Goal: Task Accomplishment & Management: Use online tool/utility

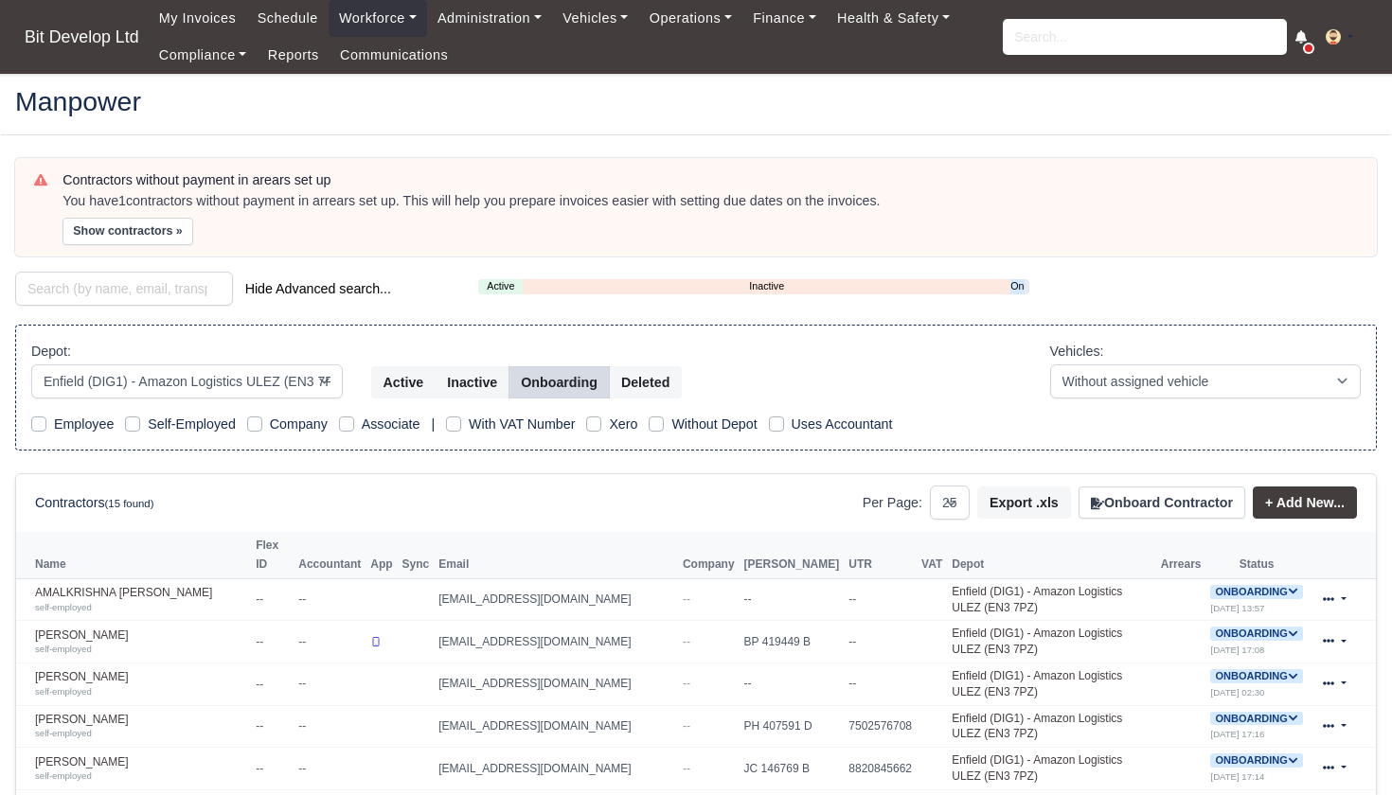
select select "2"
select select "25"
click at [283, 22] on link "Schedule" at bounding box center [286, 18] width 81 height 37
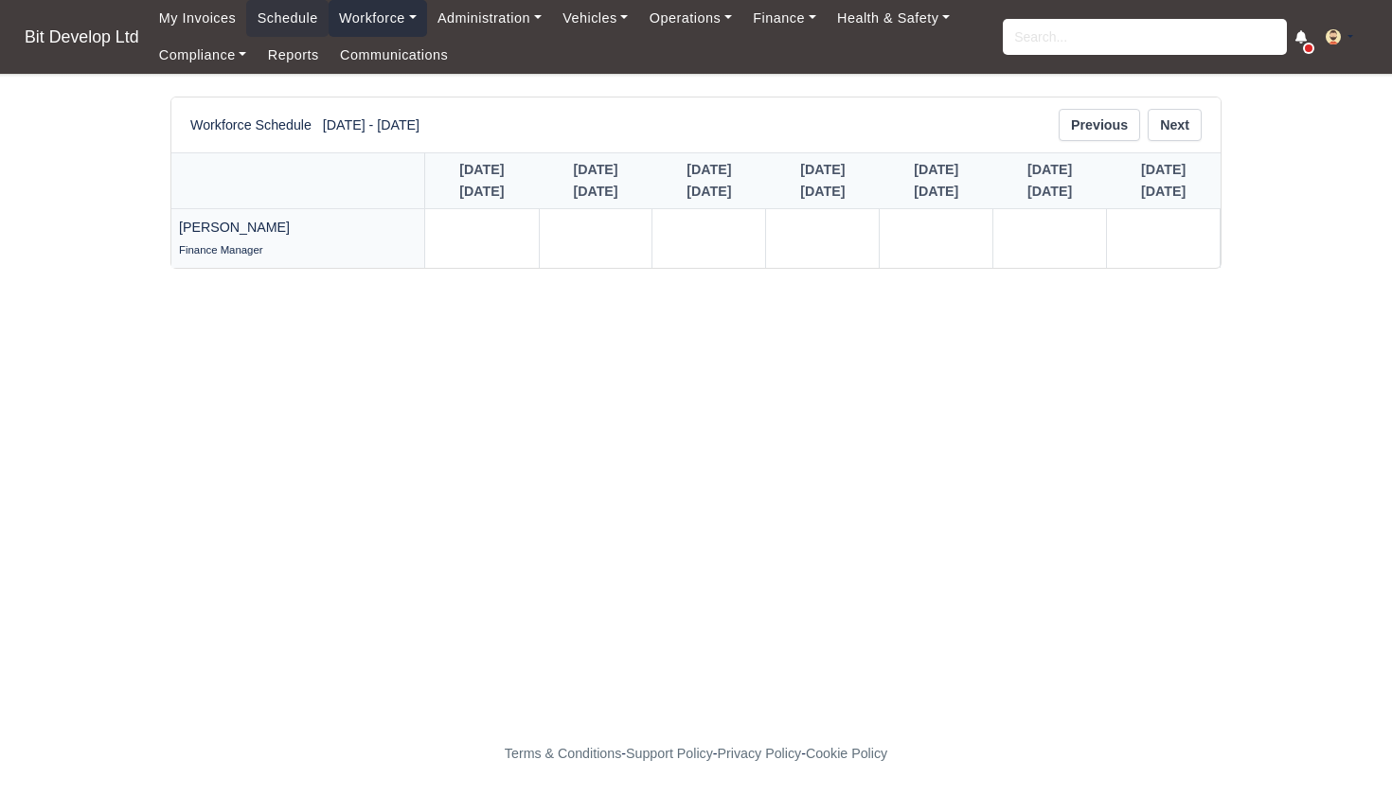
click at [391, 20] on link "Workforce" at bounding box center [377, 18] width 98 height 37
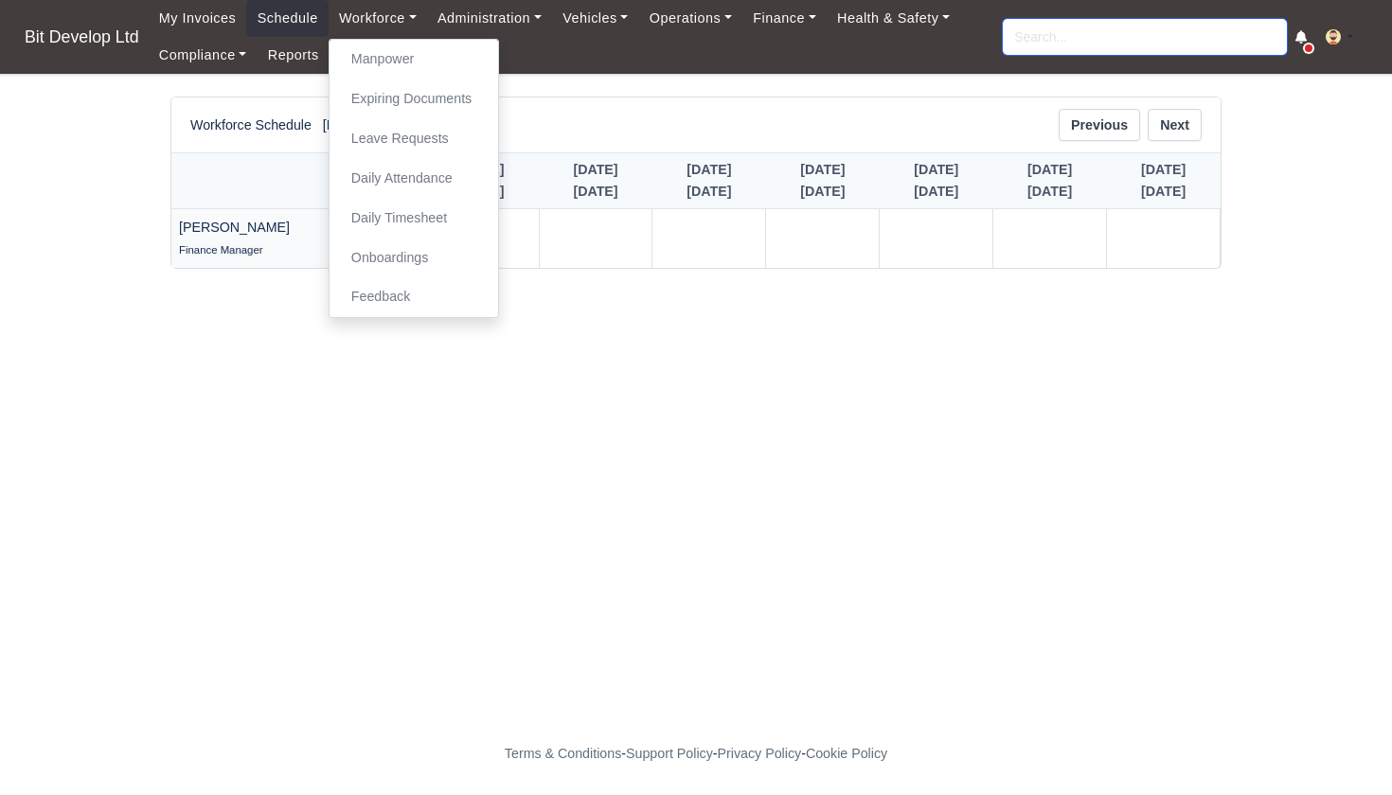
click at [1064, 38] on input "search" at bounding box center [1145, 37] width 284 height 36
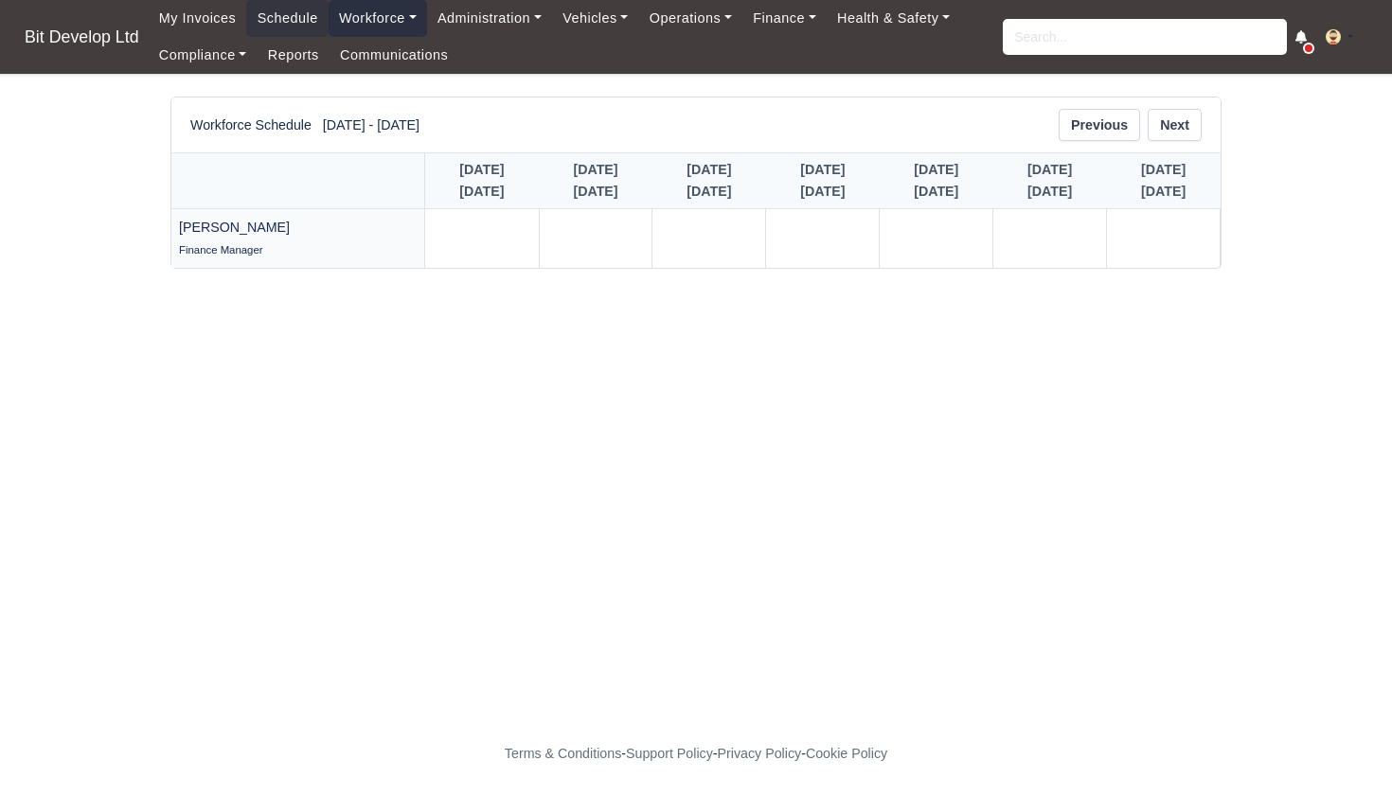
click at [394, 19] on link "Workforce" at bounding box center [377, 18] width 98 height 37
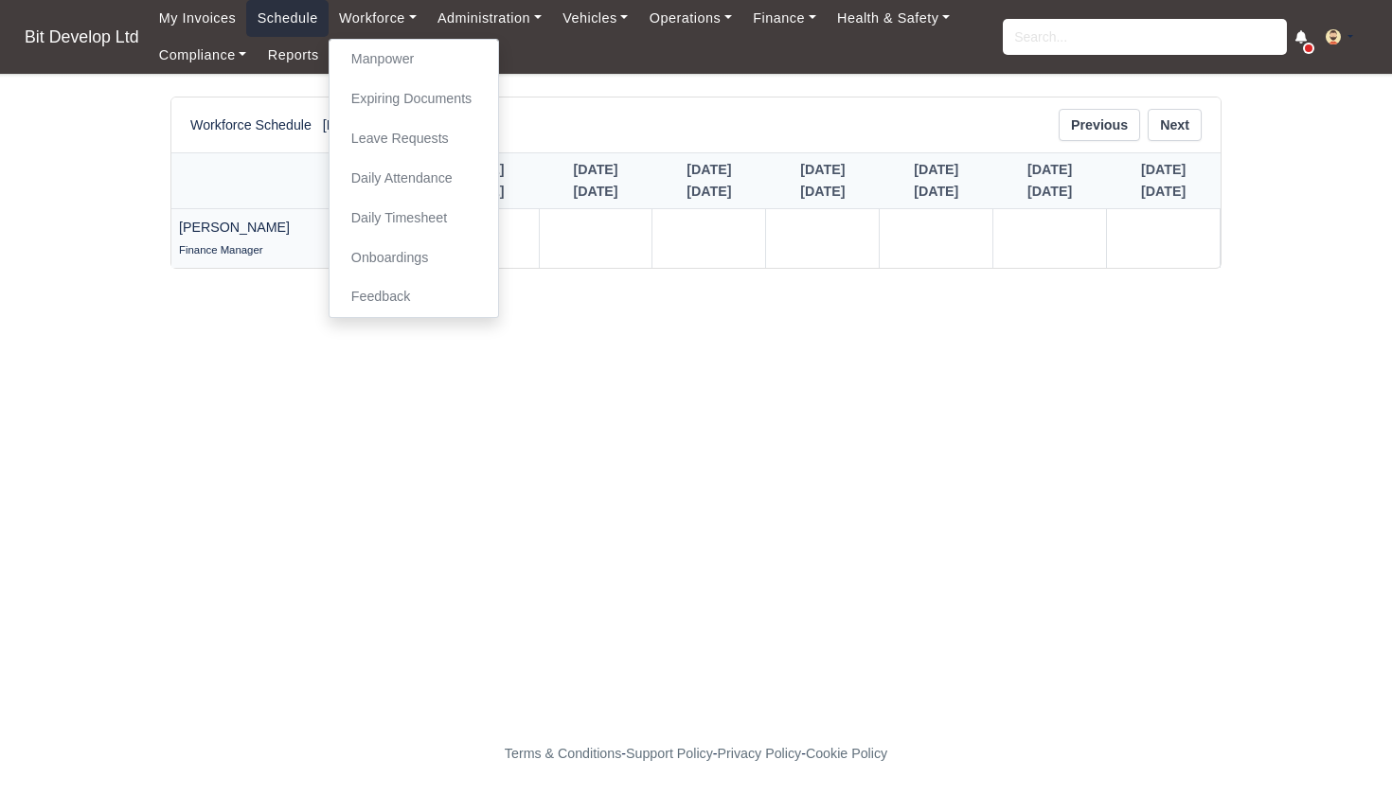
click at [305, 21] on link "Schedule" at bounding box center [286, 18] width 81 height 37
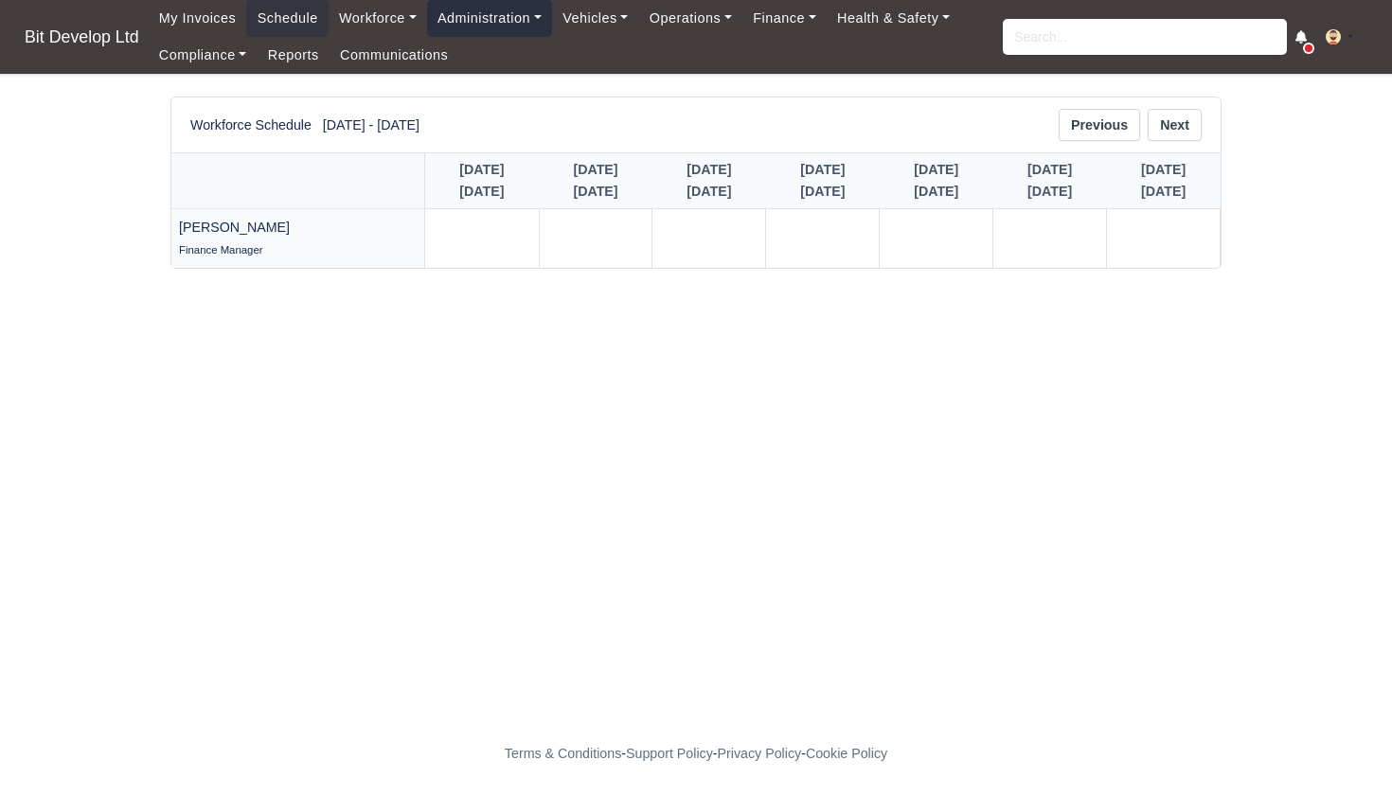
click at [488, 22] on link "Administration" at bounding box center [489, 18] width 125 height 37
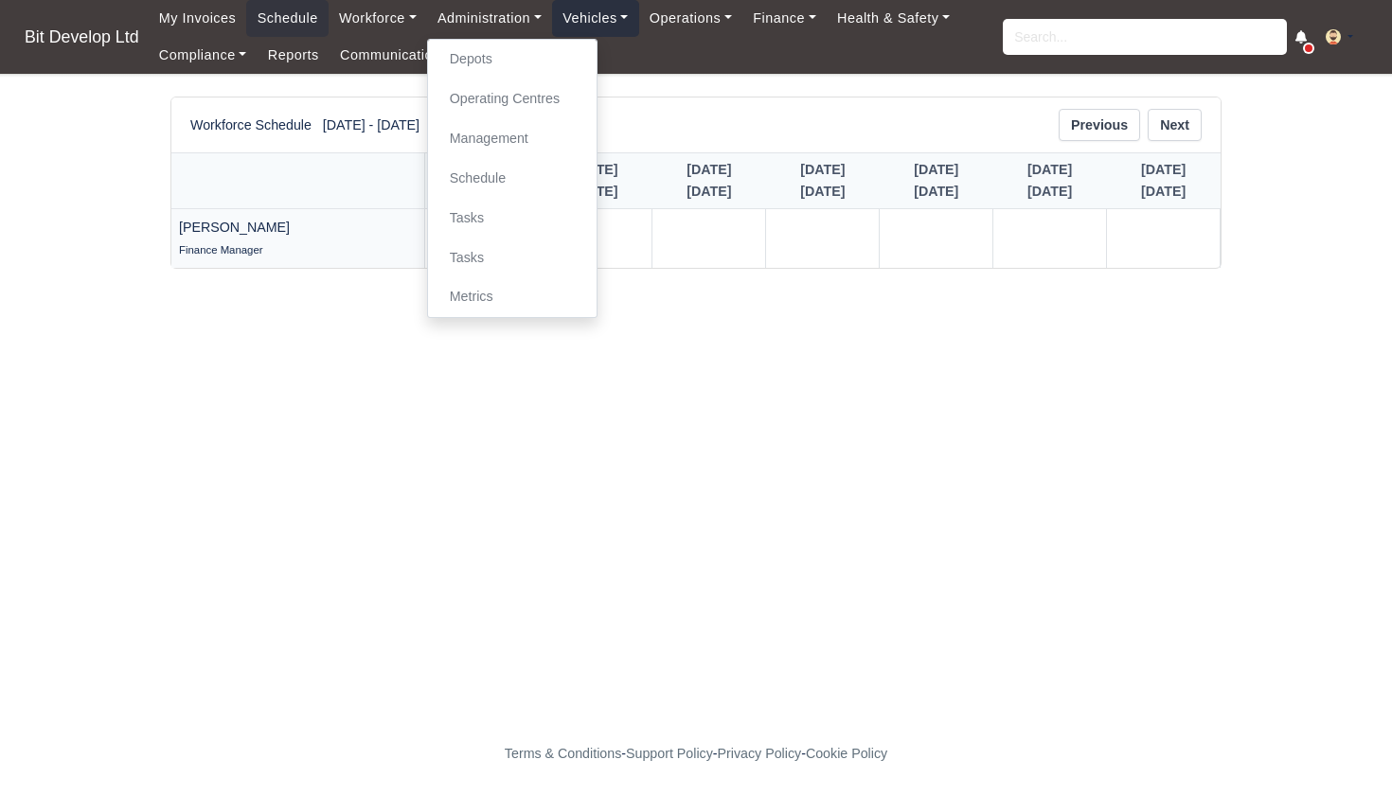
click at [617, 22] on link "Vehicles" at bounding box center [595, 18] width 87 height 37
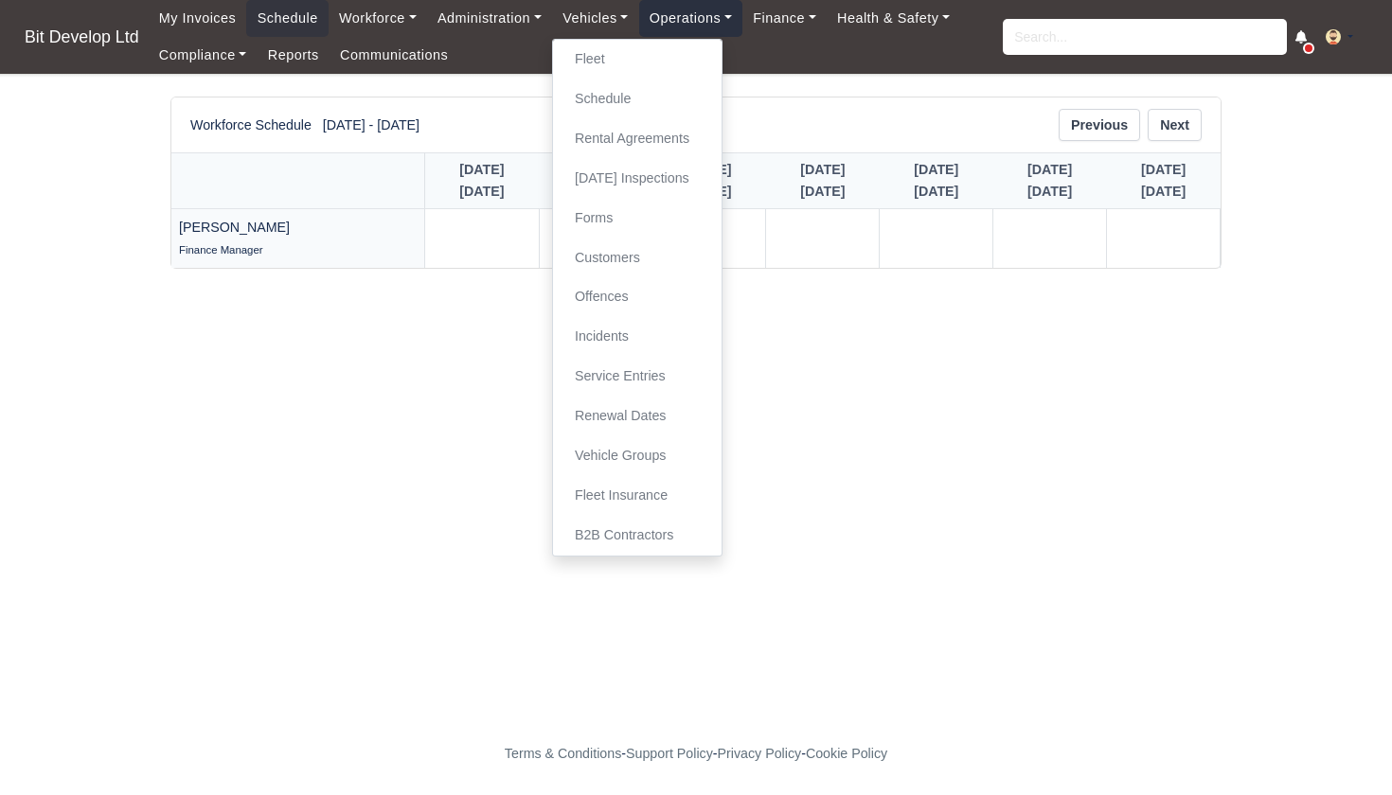
click at [704, 19] on link "Operations" at bounding box center [690, 18] width 103 height 37
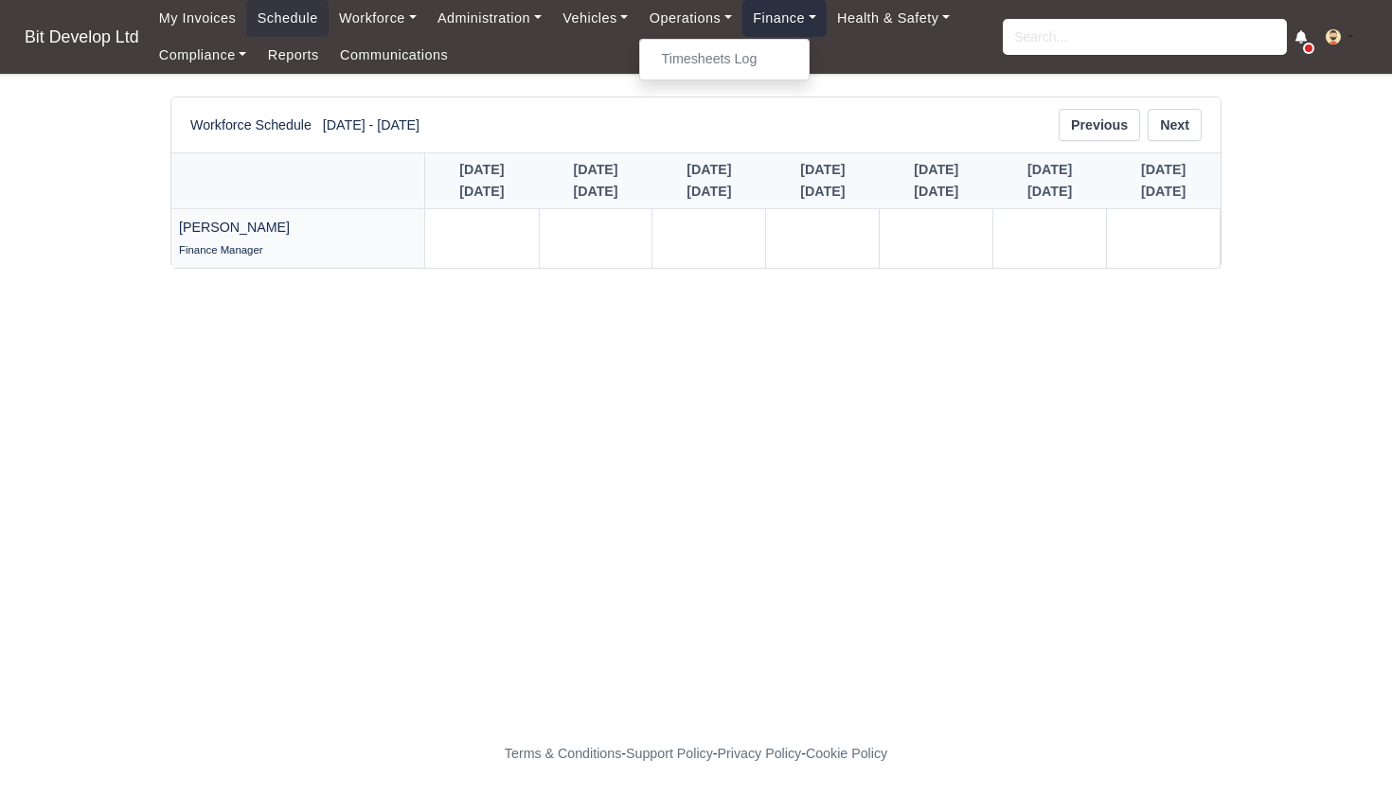
click at [797, 27] on link "Finance" at bounding box center [784, 18] width 84 height 37
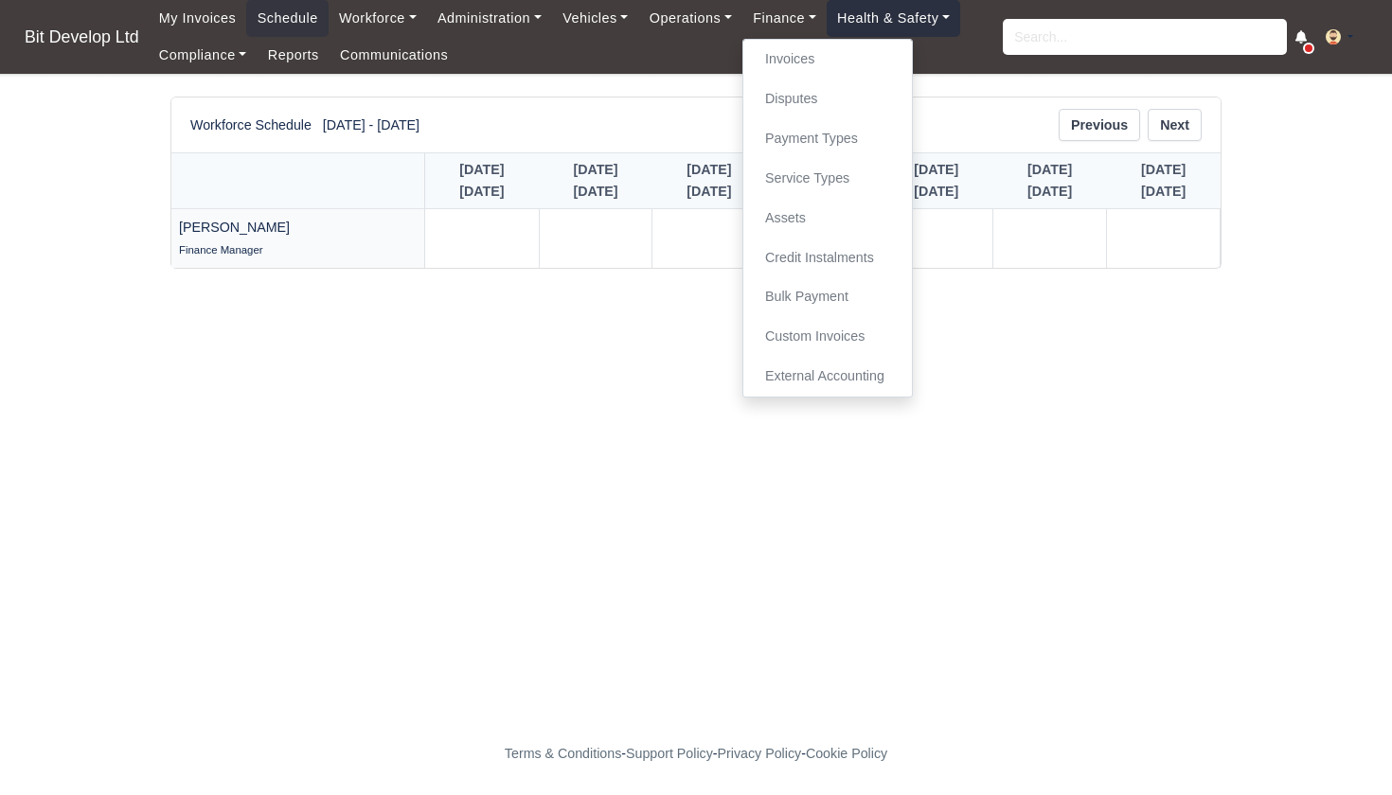
click at [893, 18] on link "Health & Safety" at bounding box center [893, 18] width 134 height 37
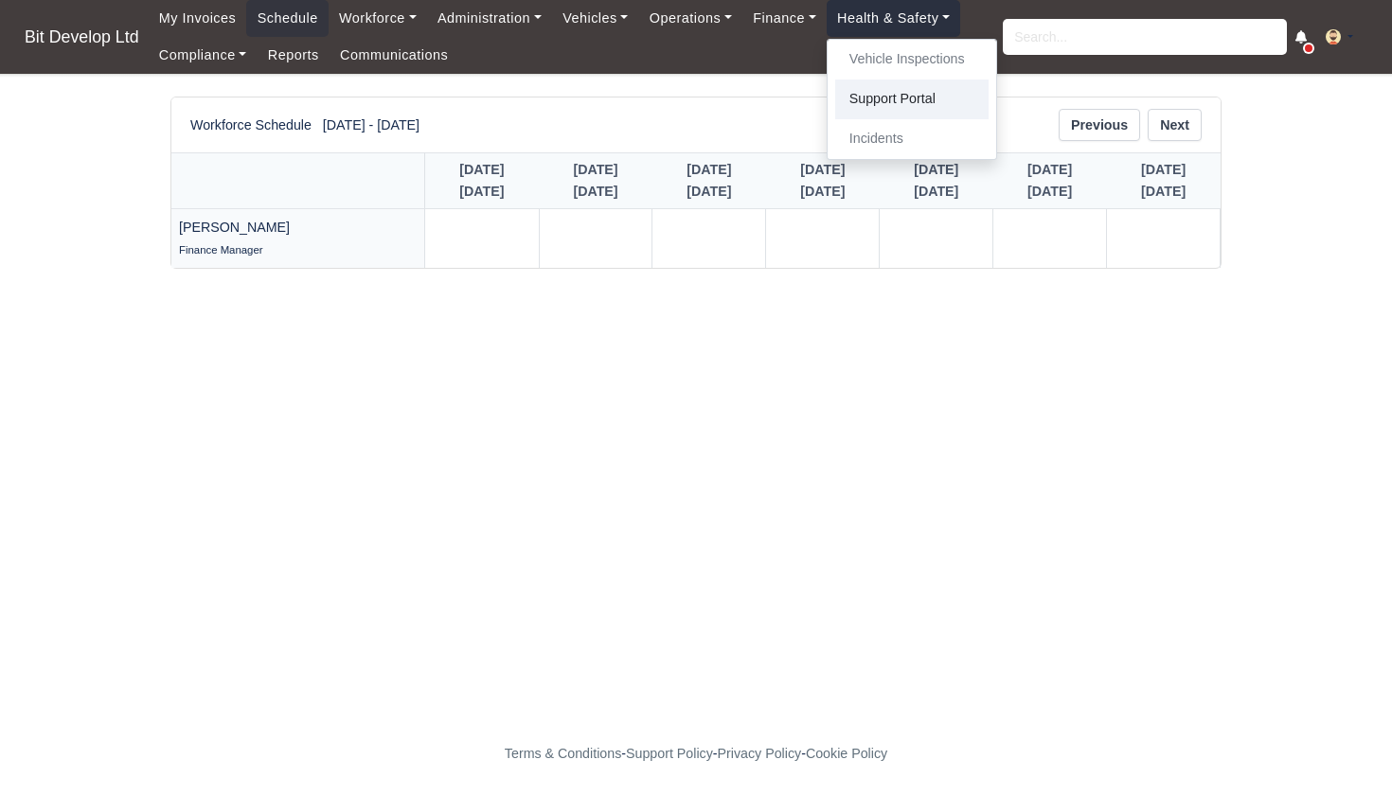
click at [890, 95] on link "Support Portal" at bounding box center [911, 100] width 153 height 40
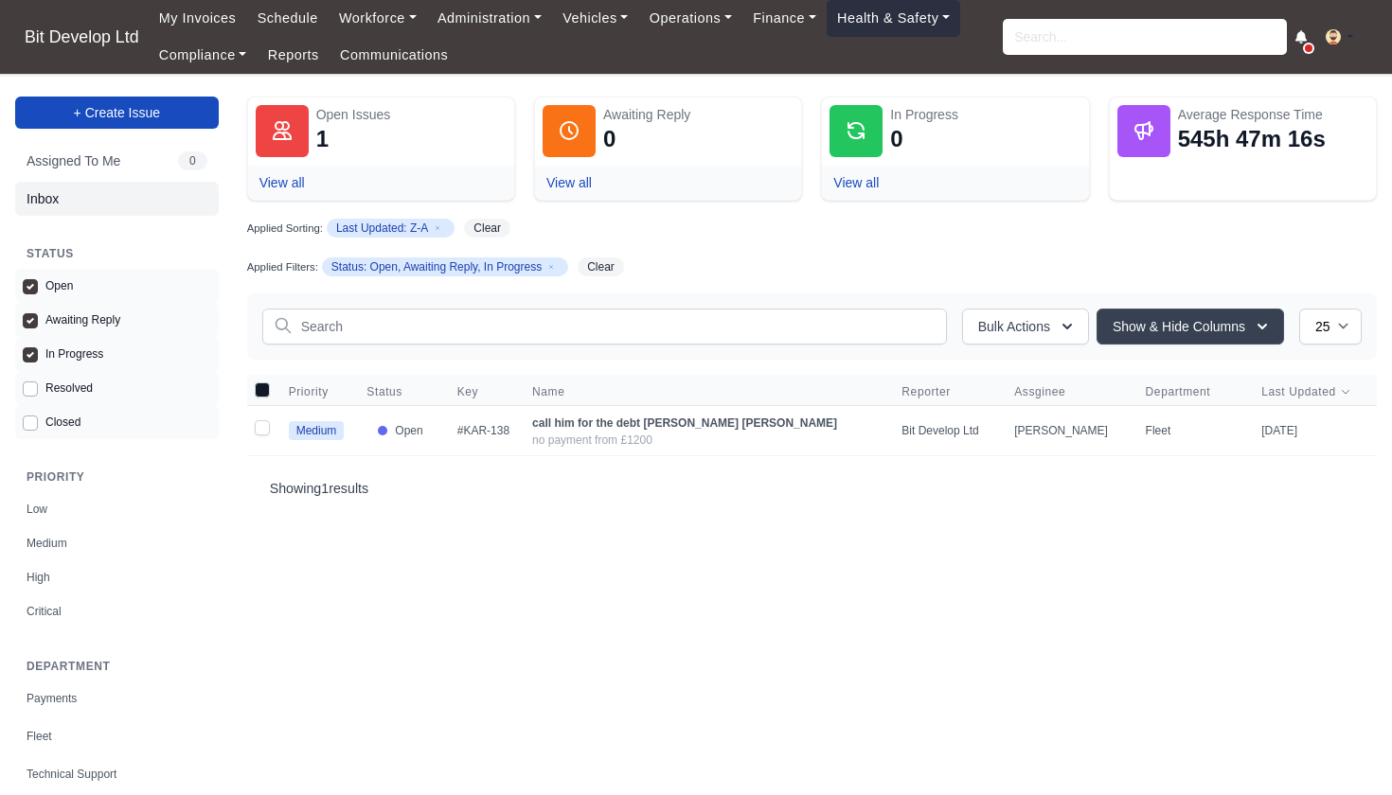
click at [929, 19] on link "Health & Safety" at bounding box center [893, 18] width 134 height 37
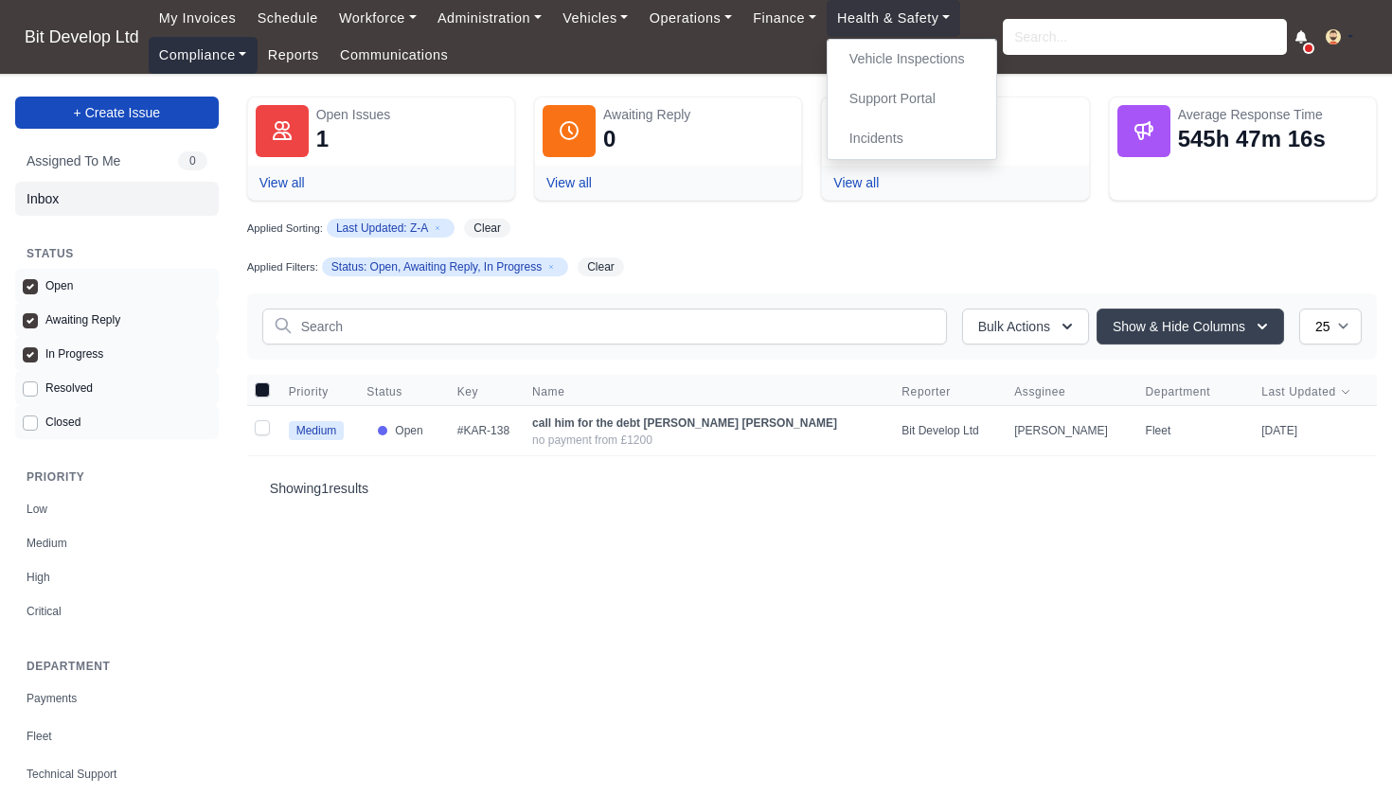
click at [222, 55] on link "Compliance" at bounding box center [203, 55] width 109 height 37
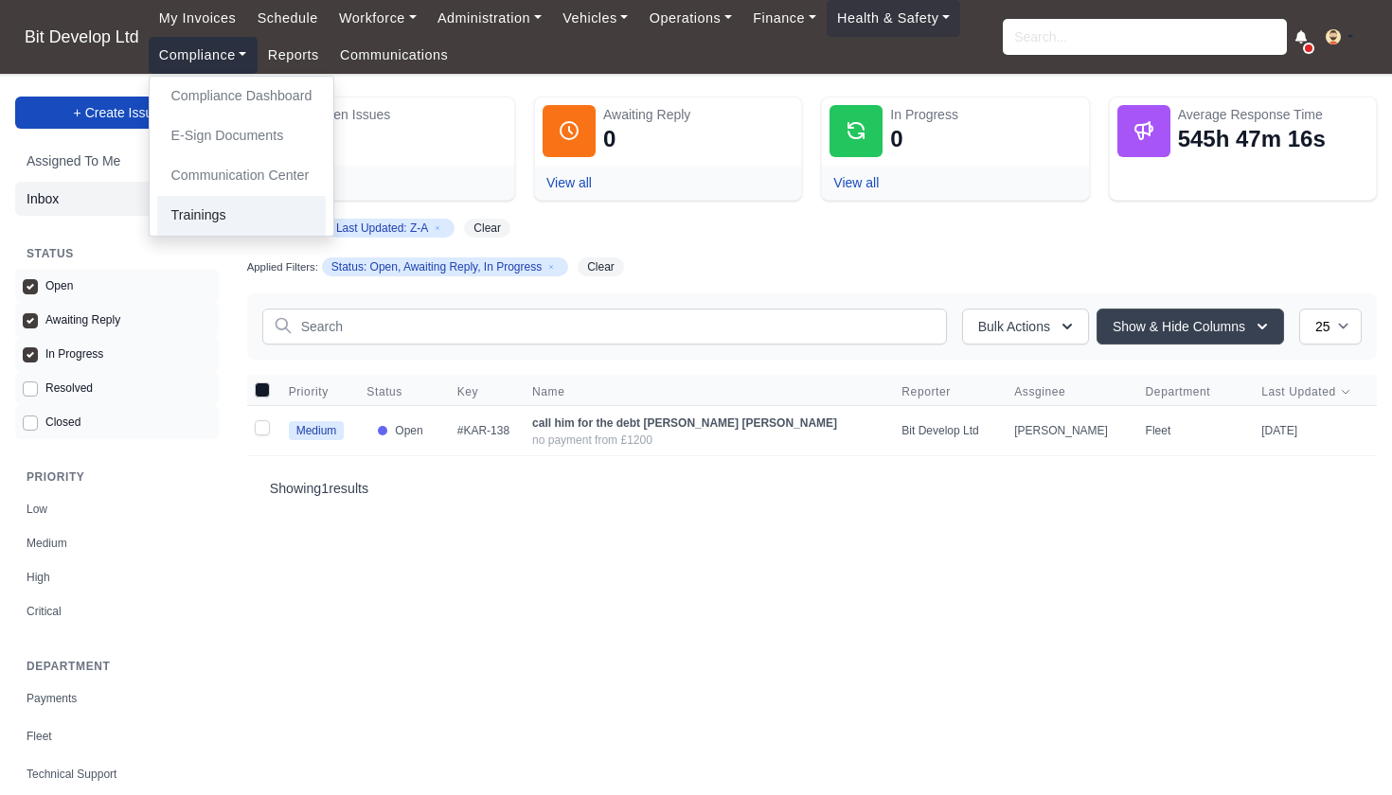
click at [217, 215] on link "Trainings" at bounding box center [241, 216] width 169 height 40
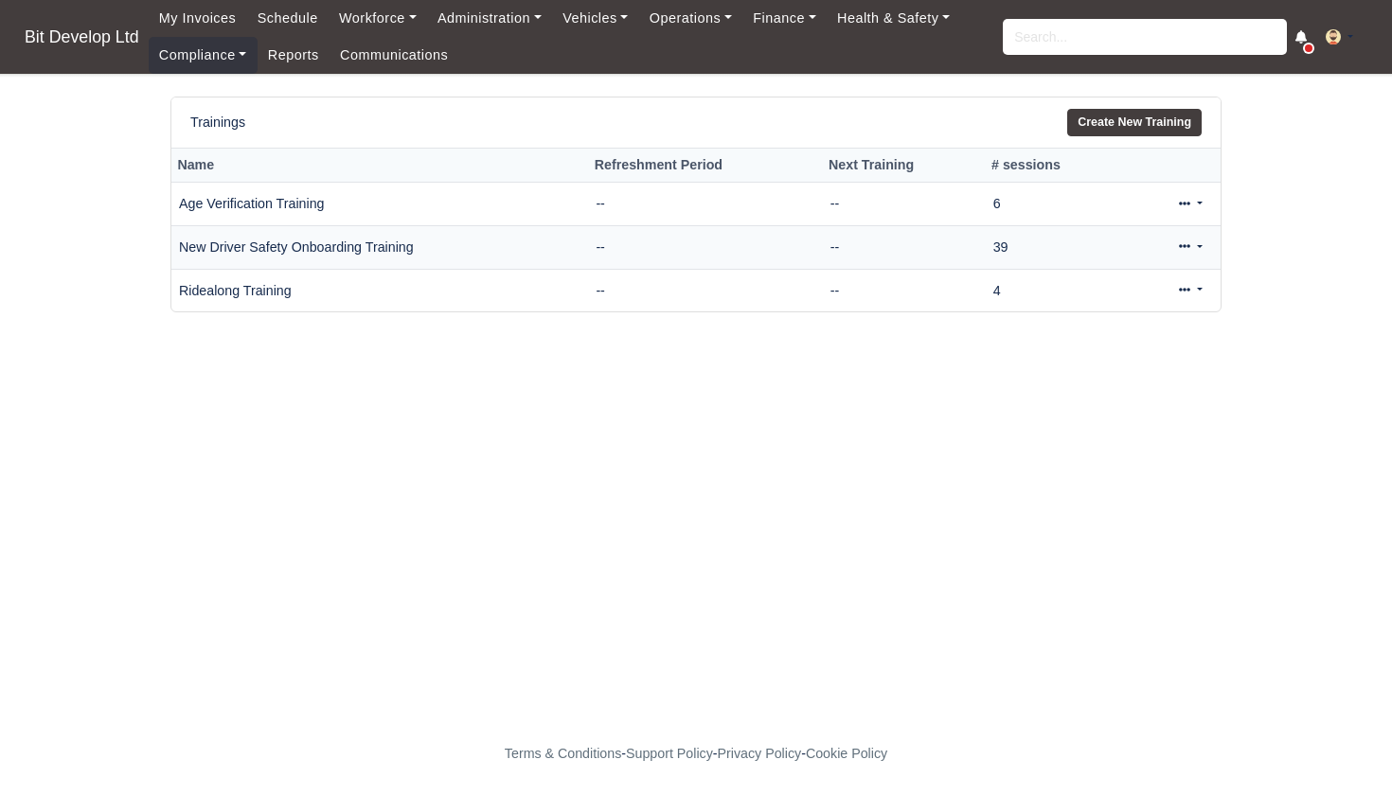
click at [1175, 247] on link at bounding box center [1190, 247] width 44 height 27
click at [1107, 360] on link "Conduct Session" at bounding box center [1127, 364] width 169 height 29
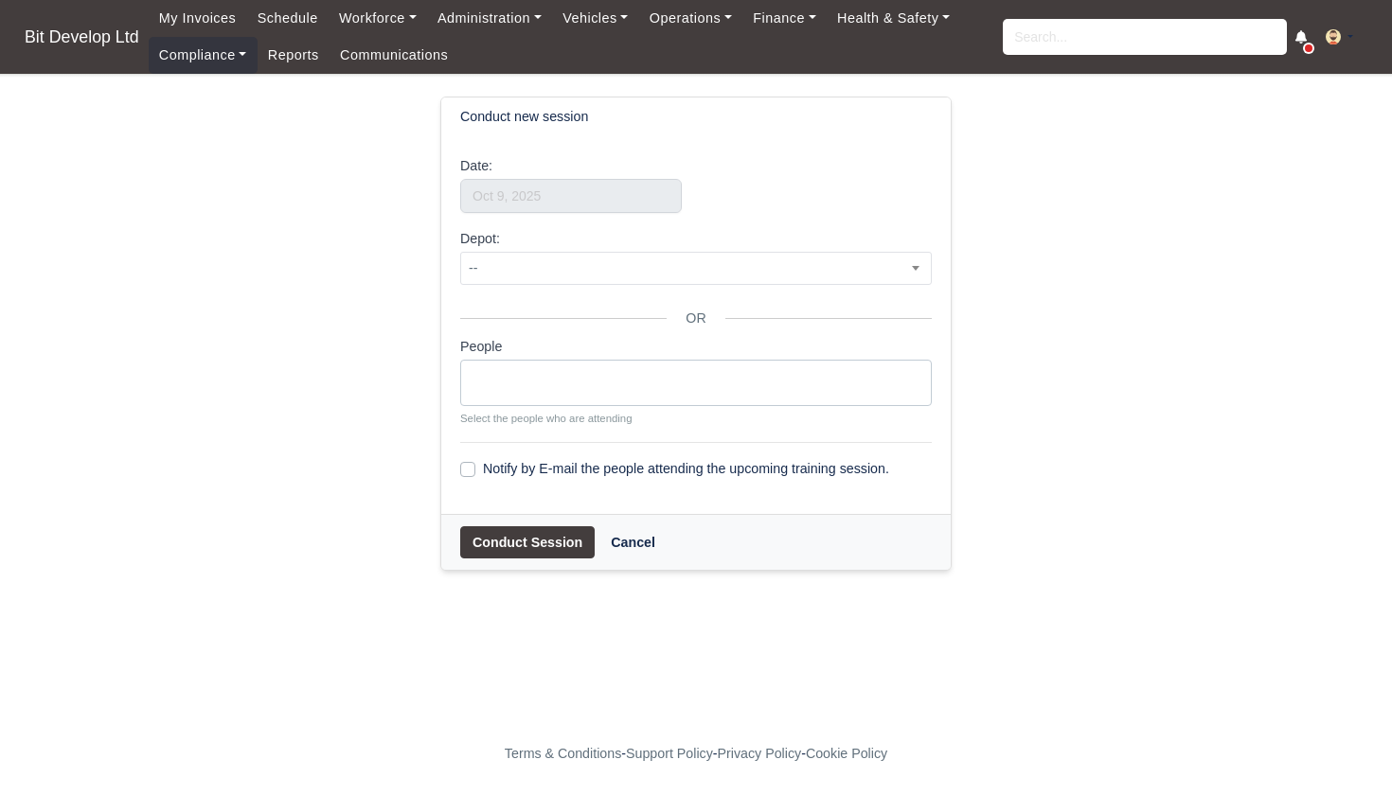
select select
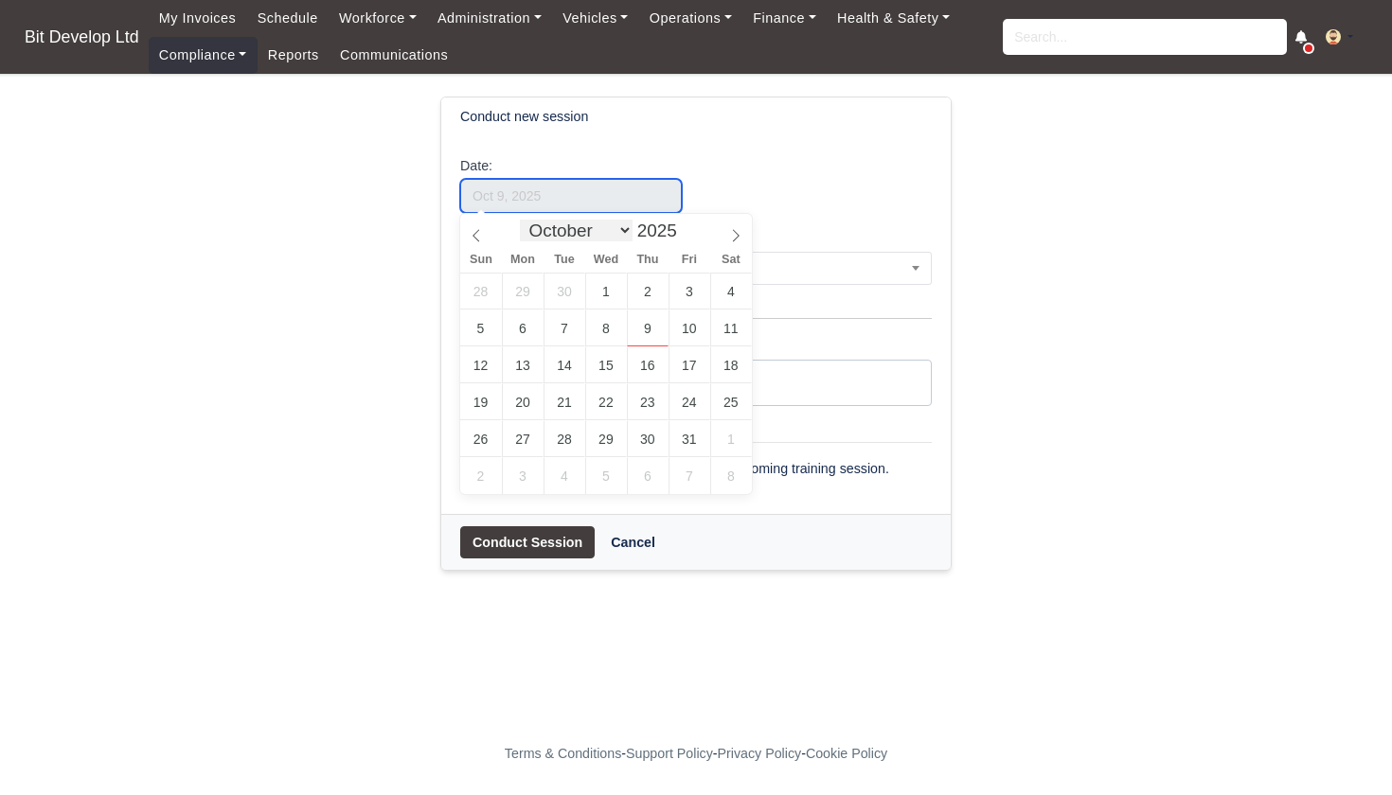
click at [586, 204] on input "text" at bounding box center [571, 196] width 222 height 34
select select "8"
click at [476, 240] on icon at bounding box center [476, 235] width 13 height 13
type input "[DATE]"
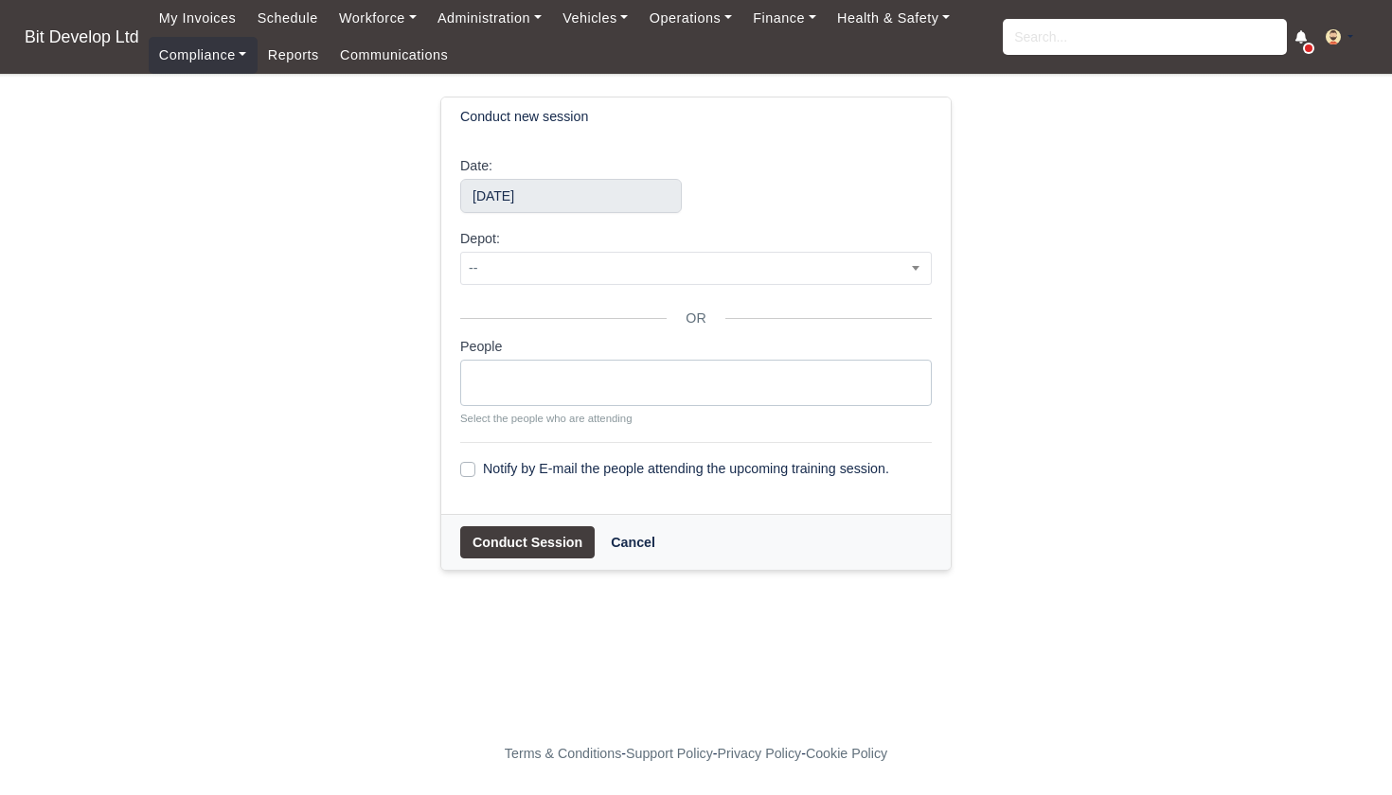
click at [553, 378] on ul at bounding box center [696, 380] width 470 height 38
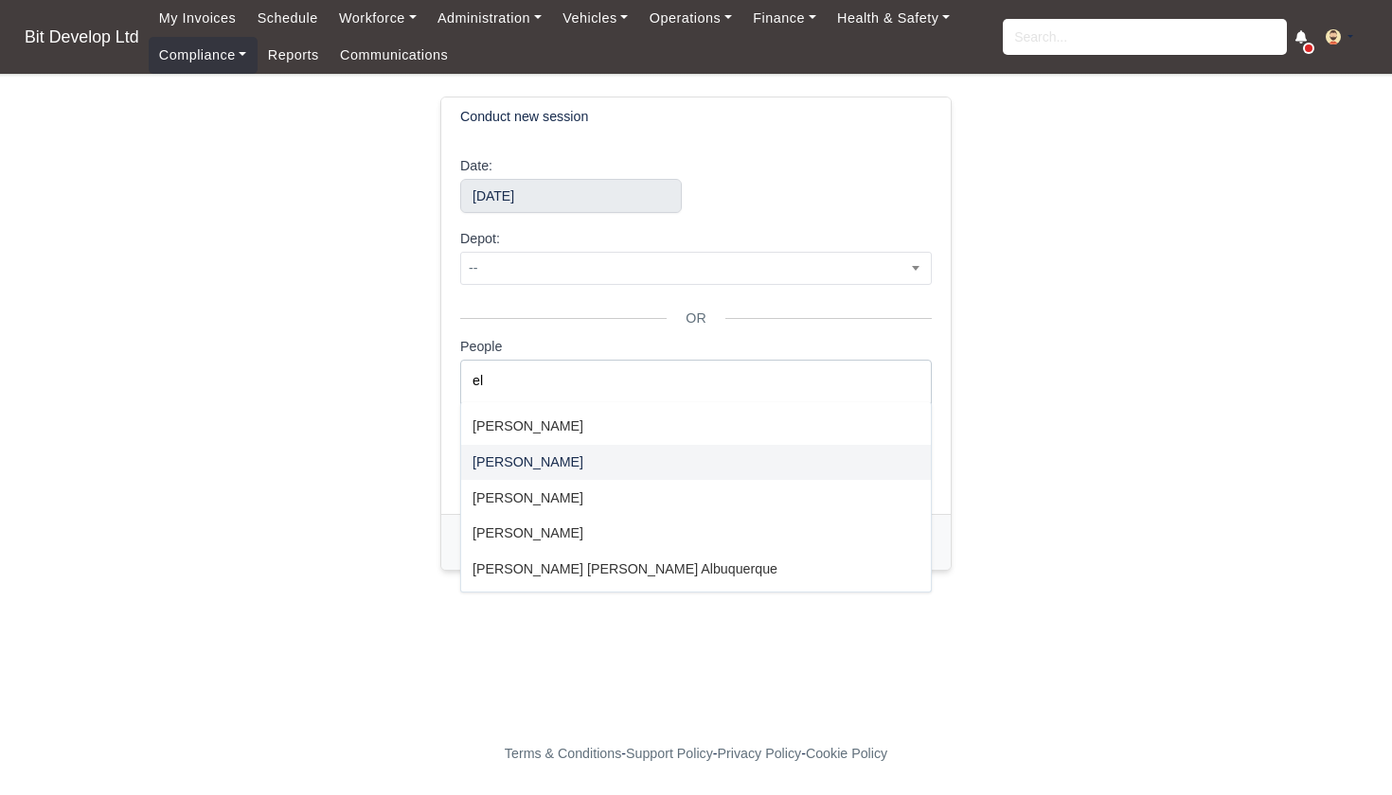
type input "el"
select select "4114"
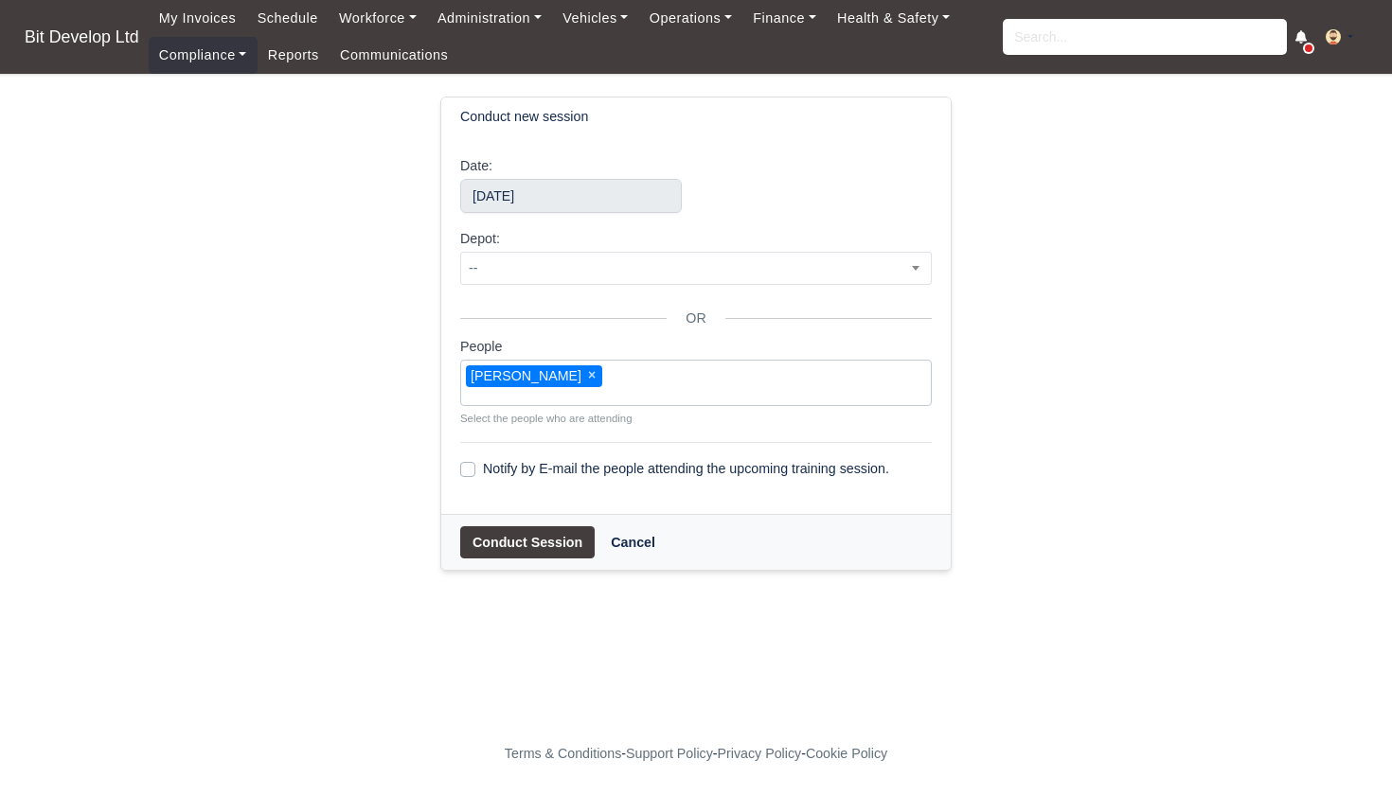
click at [483, 470] on label "Notify by E-mail the people attending the upcoming training session." at bounding box center [686, 469] width 406 height 22
click at [467, 470] on input "Notify by E-mail the people attending the upcoming training session." at bounding box center [467, 465] width 15 height 15
checkbox input "true"
click at [529, 538] on button "Conduct Session" at bounding box center [527, 542] width 134 height 32
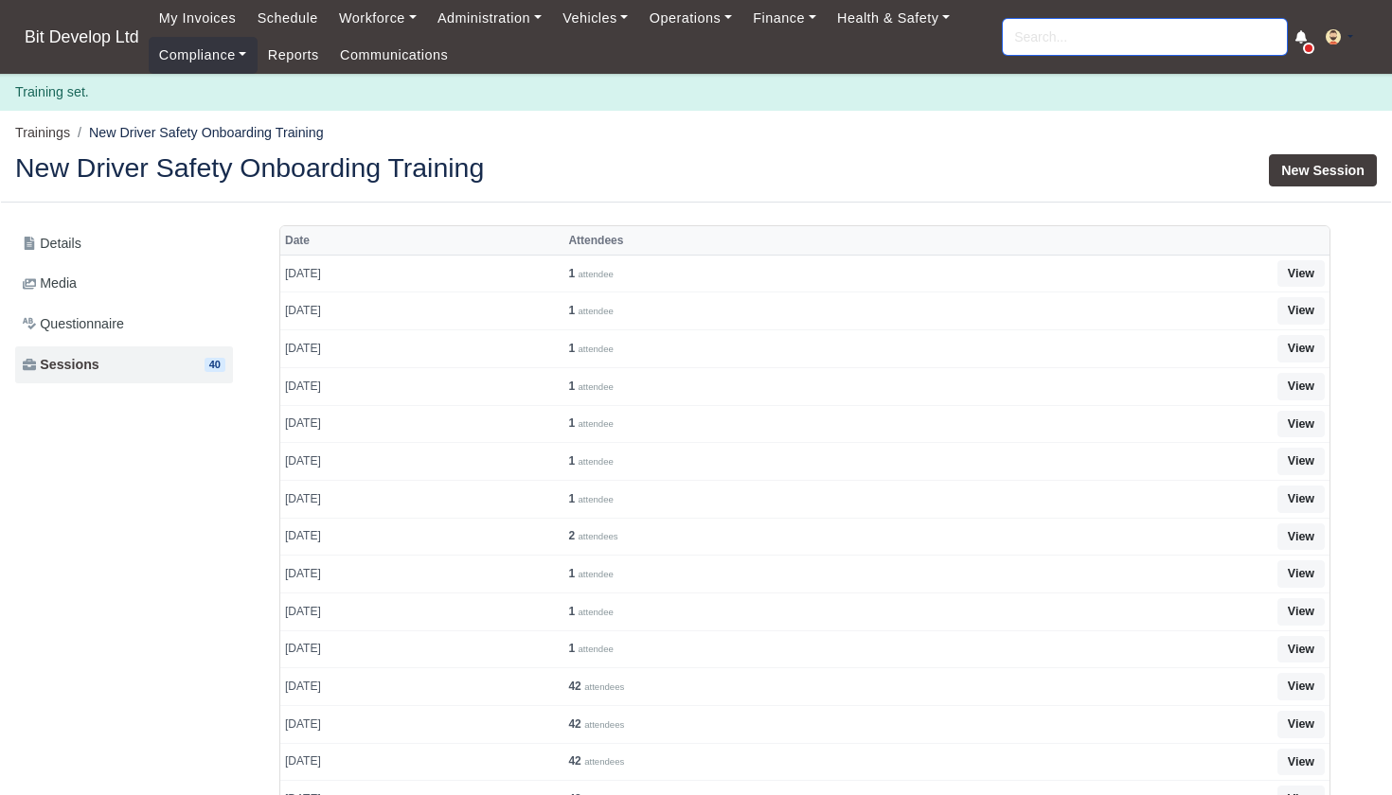
click at [1038, 21] on input "search" at bounding box center [1145, 37] width 284 height 36
type input "elain"
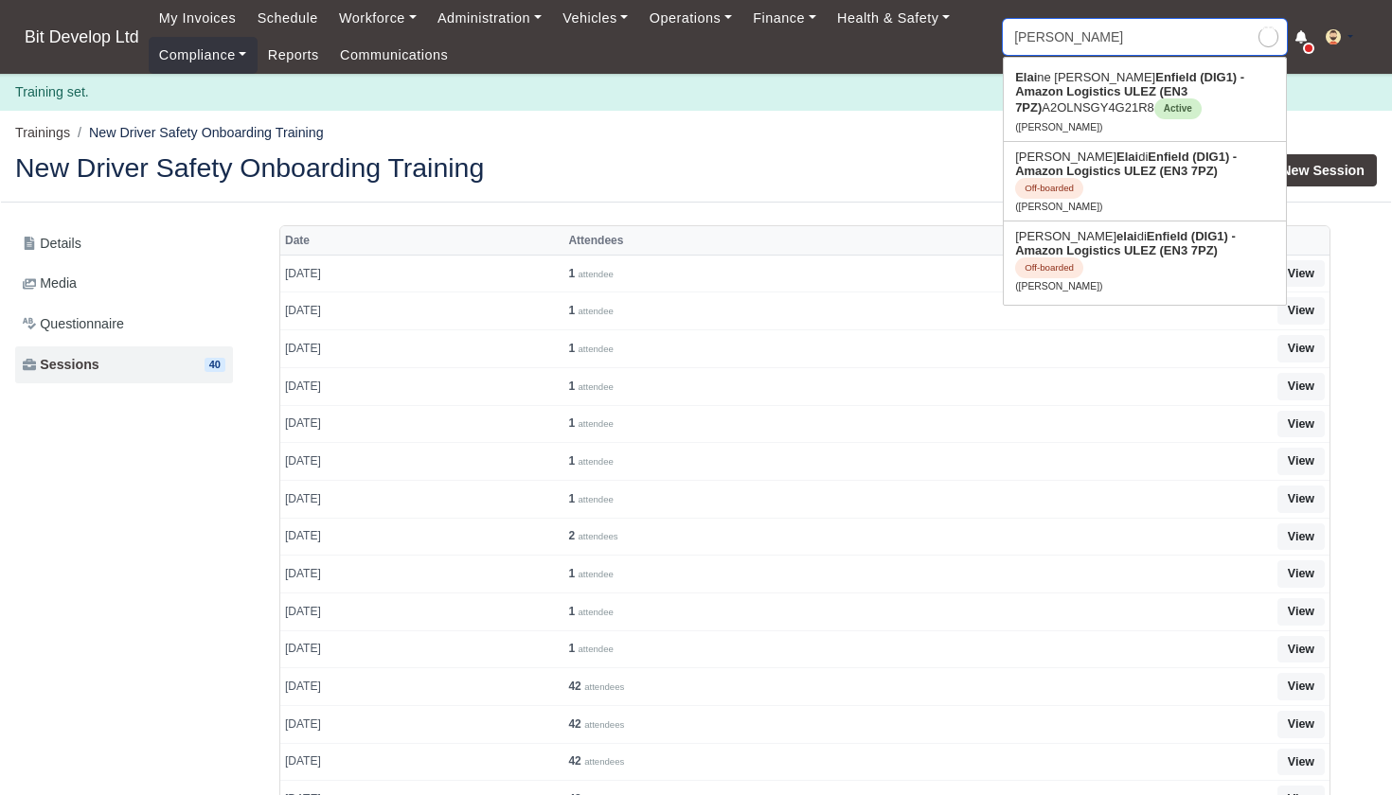
type input "elaine De oliveira"
type input "elaine"
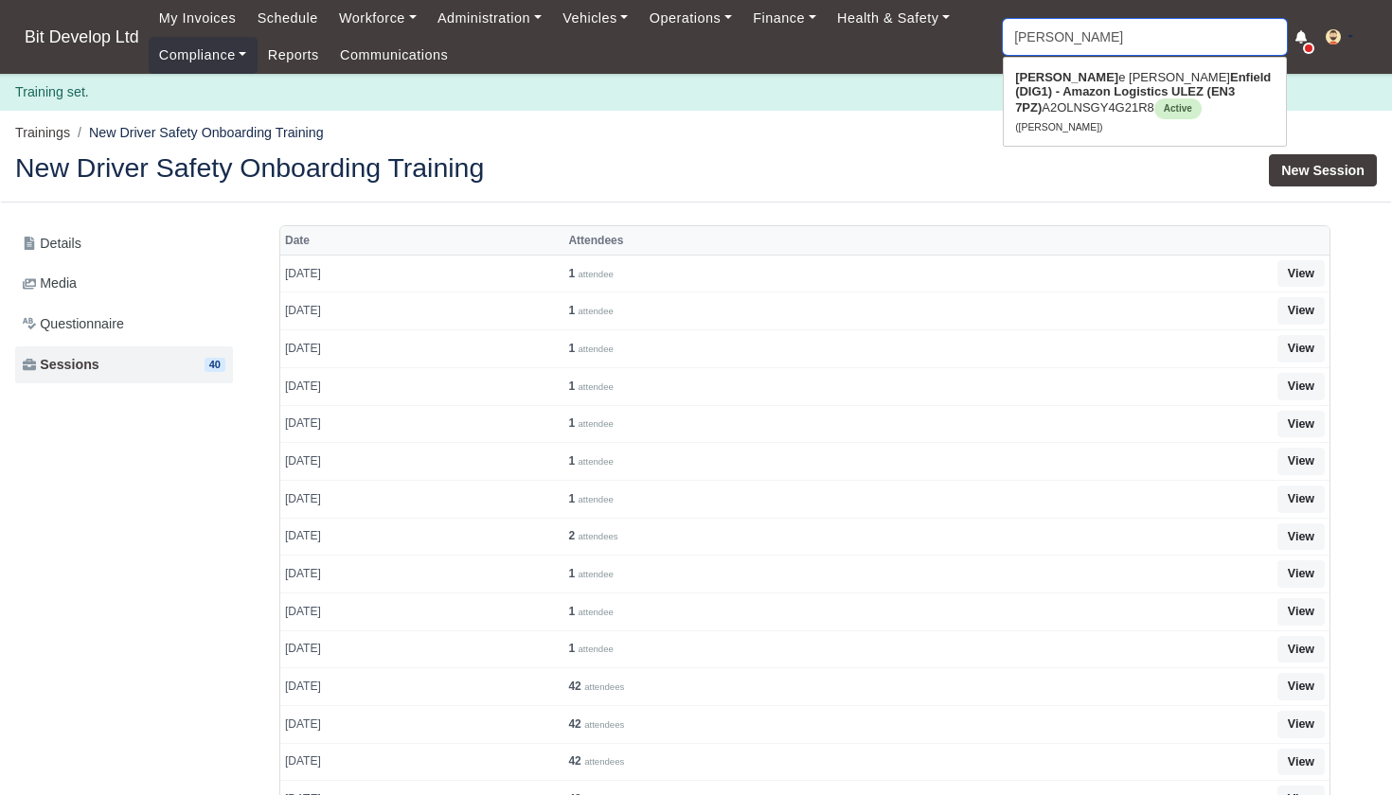
type input "elaine De oliveira"
type input "Elaine"
click at [1058, 76] on link "Elaine De oliveira Enfield (DIG1) - Amazon Logistics ULEZ (EN3 7PZ) A2OLNSGY4G2…" at bounding box center [1144, 101] width 282 height 79
type input "[PERSON_NAME]"
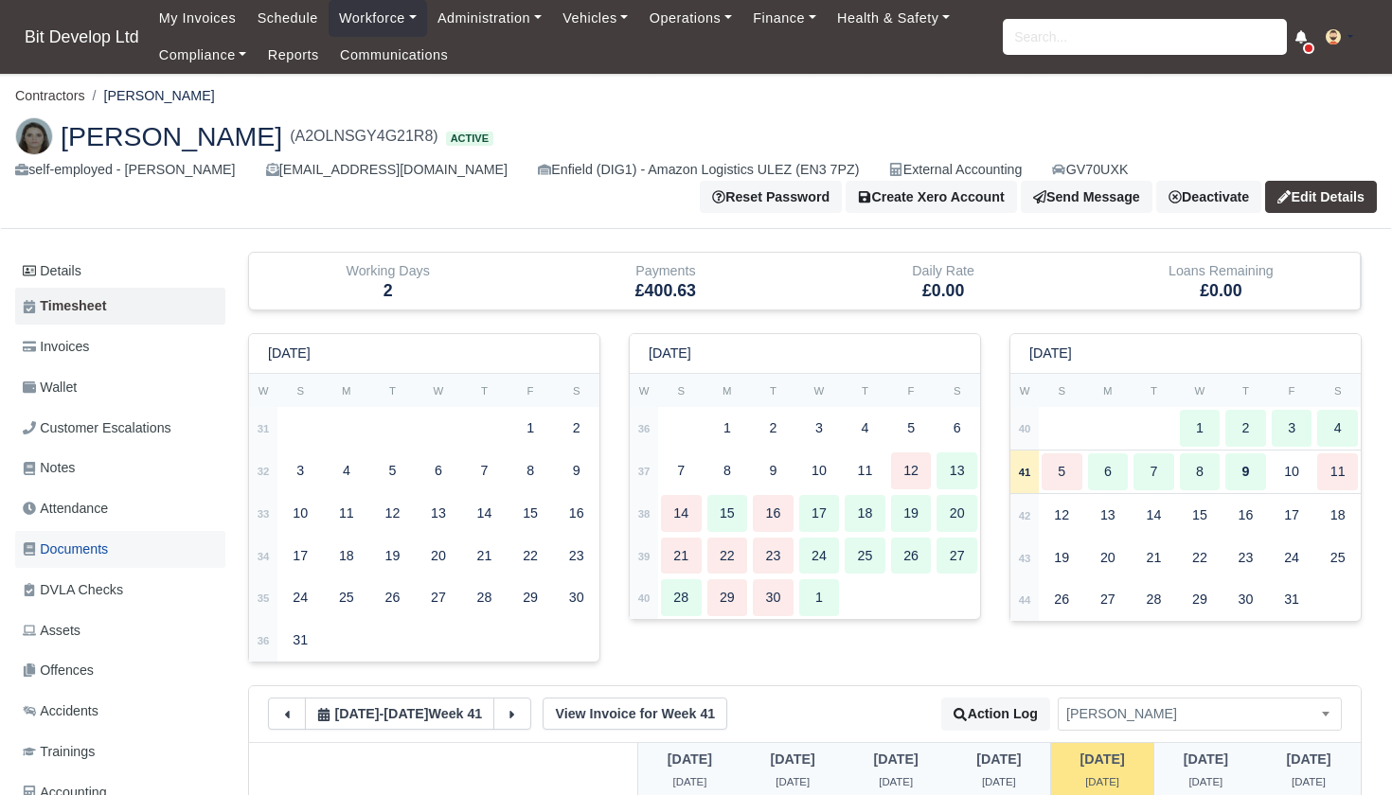
click at [66, 539] on span "Documents" at bounding box center [65, 550] width 85 height 22
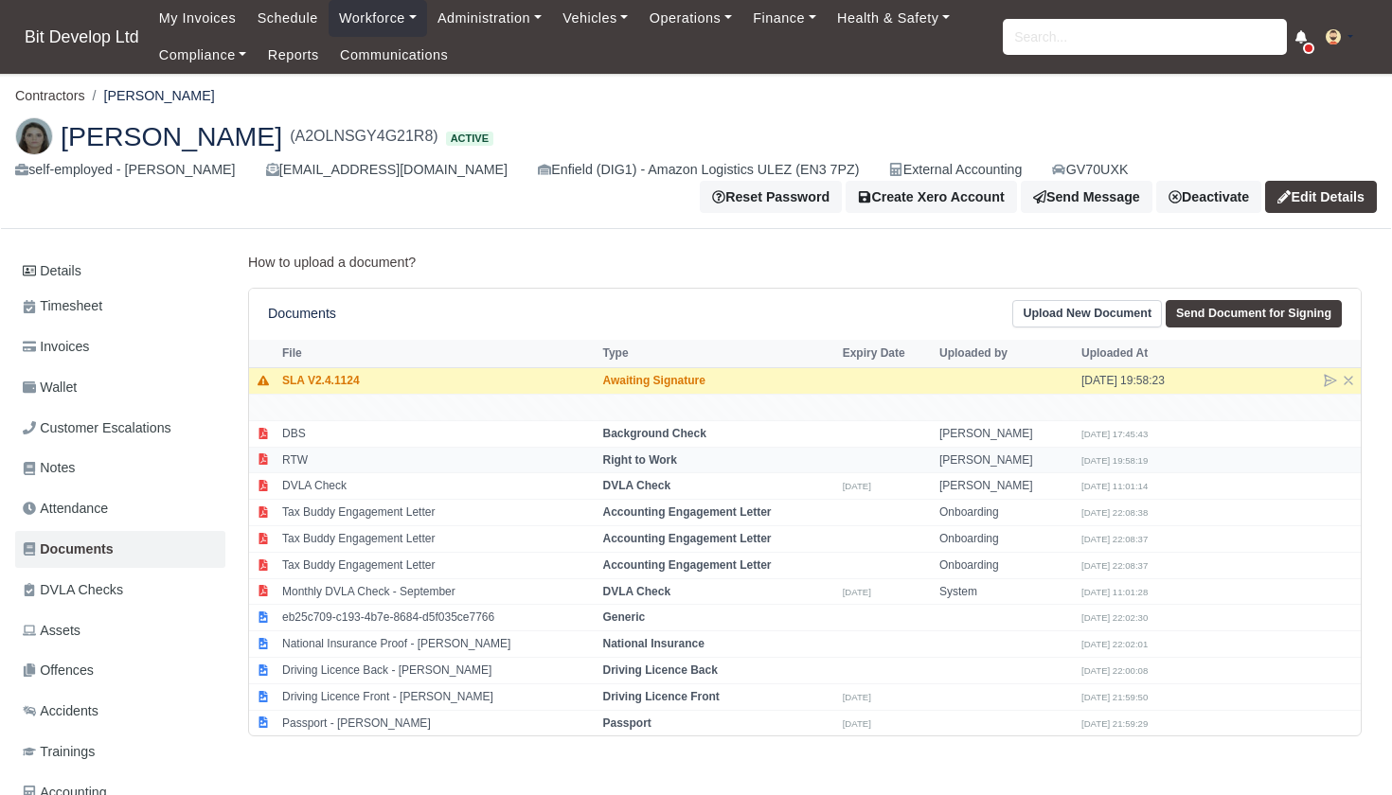
click at [353, 453] on td "RTW" at bounding box center [437, 460] width 321 height 27
select select "right-to-work"
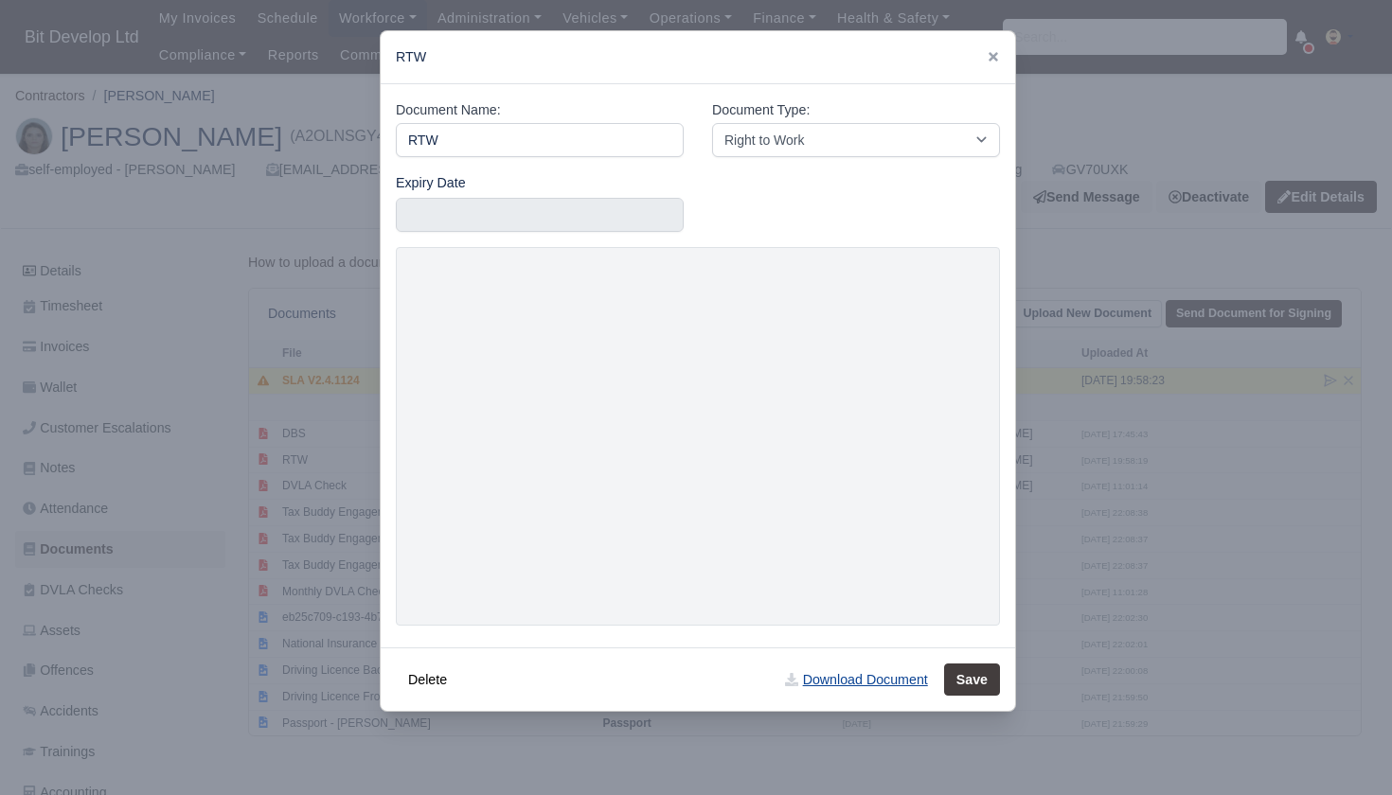
click at [870, 672] on link "Download Document" at bounding box center [855, 680] width 167 height 32
click at [239, 564] on div at bounding box center [696, 397] width 1392 height 795
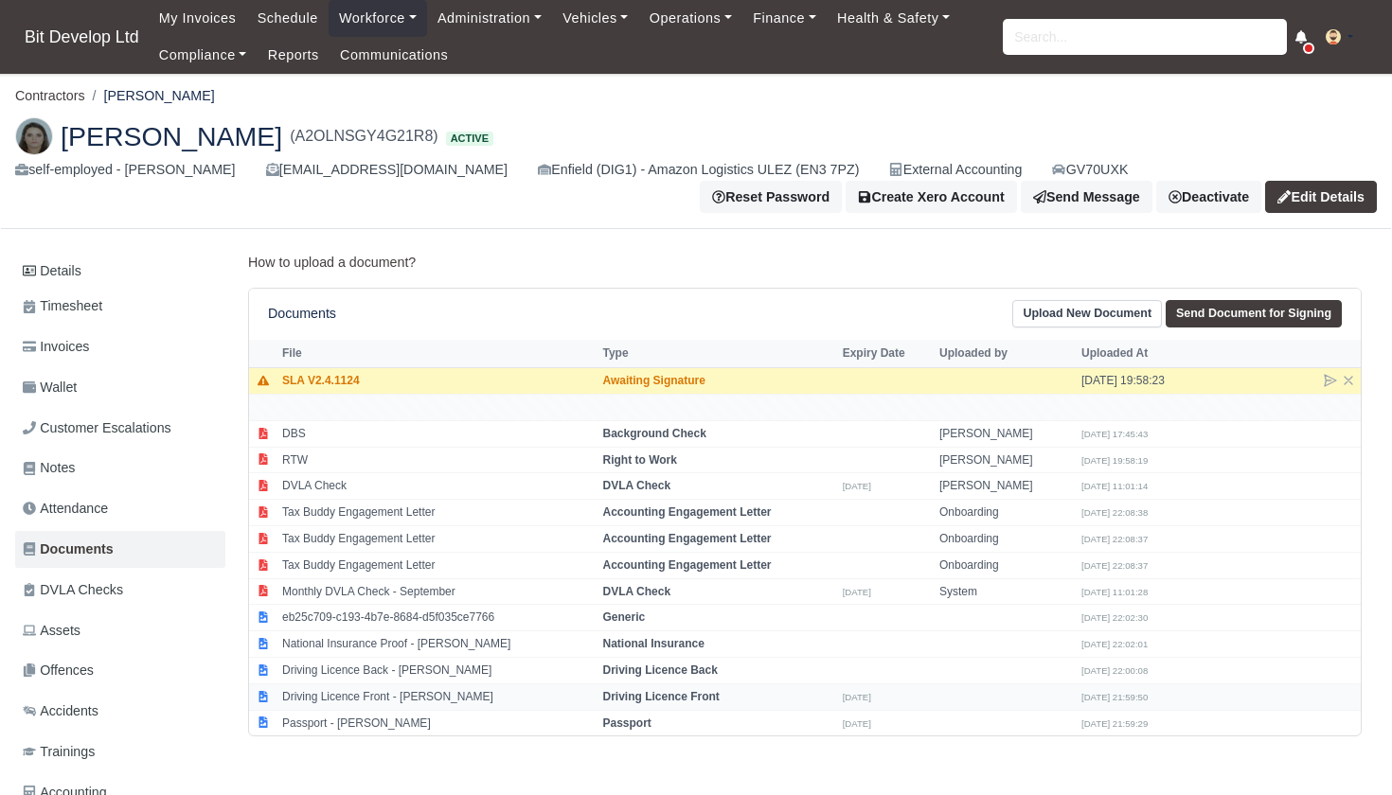
click at [372, 683] on td "Driving Licence Front - [PERSON_NAME]" at bounding box center [437, 696] width 321 height 27
select select "driving-licence-front"
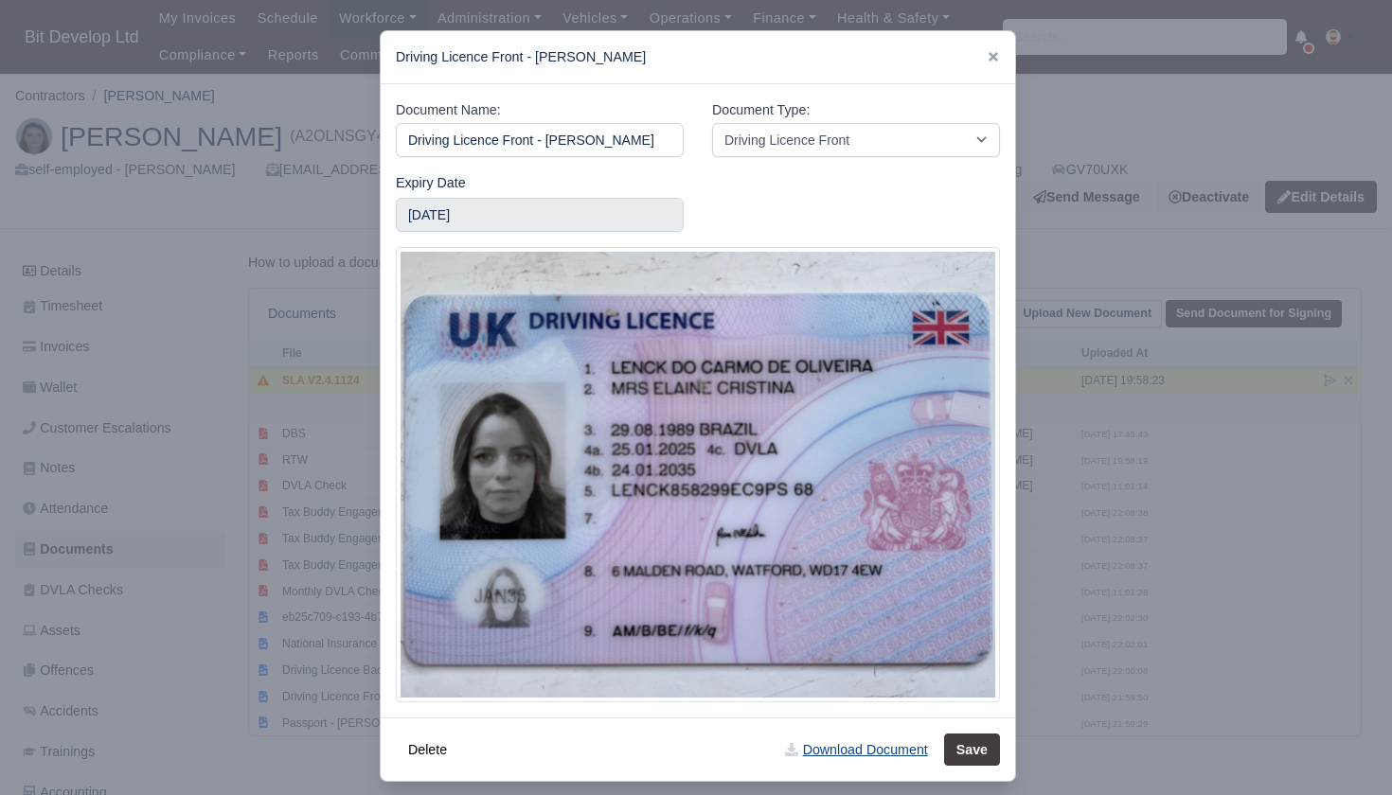
click at [818, 748] on link "Download Document" at bounding box center [855, 750] width 167 height 32
click at [320, 705] on div at bounding box center [696, 397] width 1392 height 795
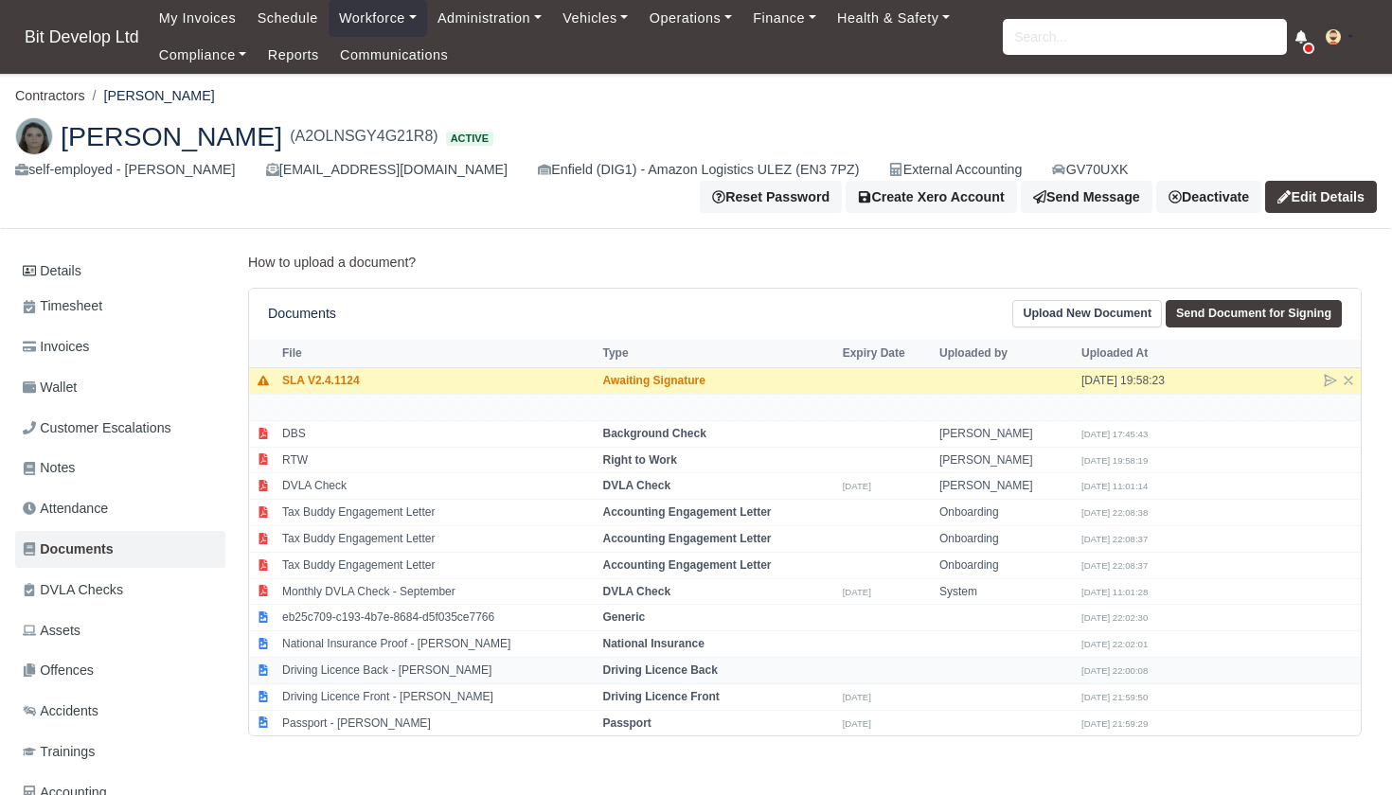
click at [377, 660] on td "Driving Licence Back - [PERSON_NAME]" at bounding box center [437, 671] width 321 height 27
select select "driving-licence-back"
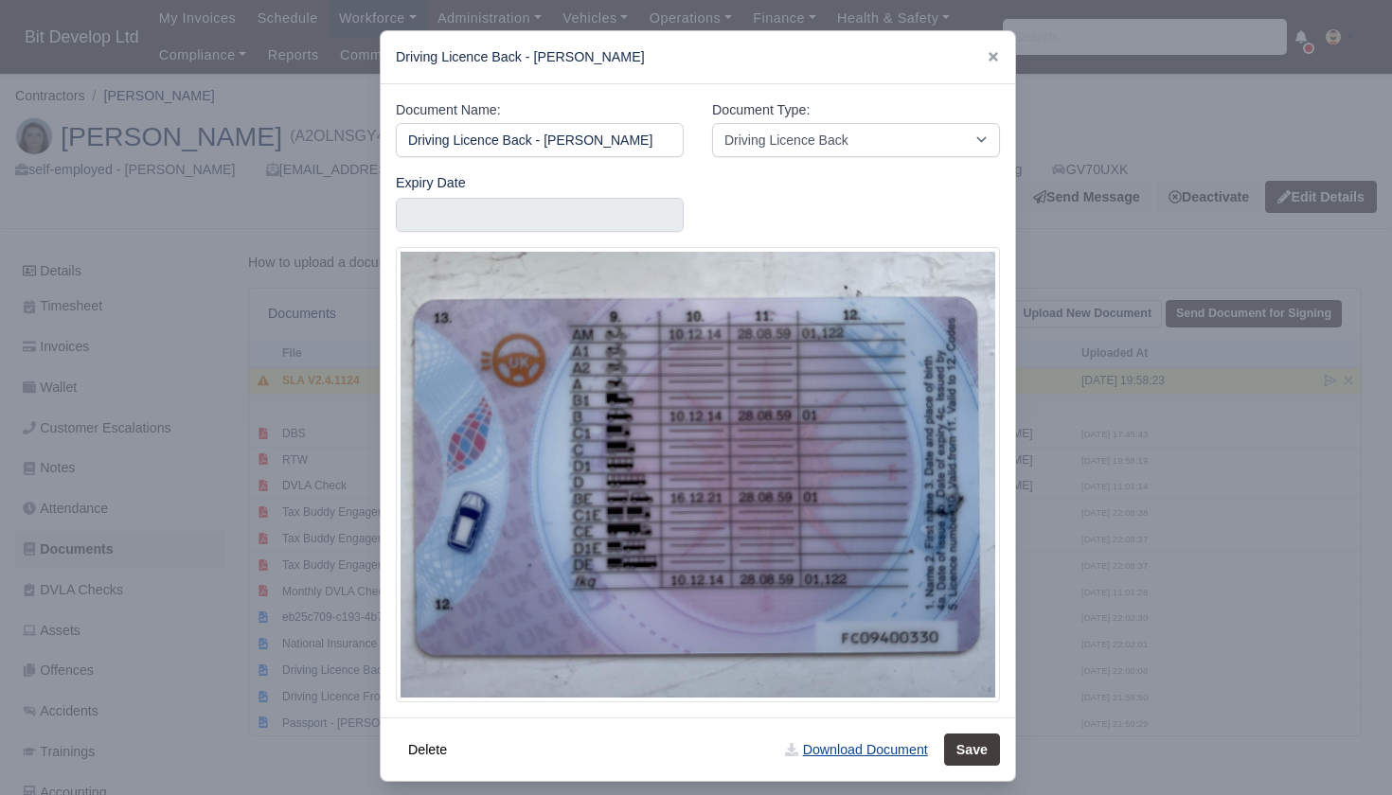
click at [815, 744] on link "Download Document" at bounding box center [855, 750] width 167 height 32
click at [1188, 207] on div at bounding box center [696, 397] width 1392 height 795
